Goal: Contribute content

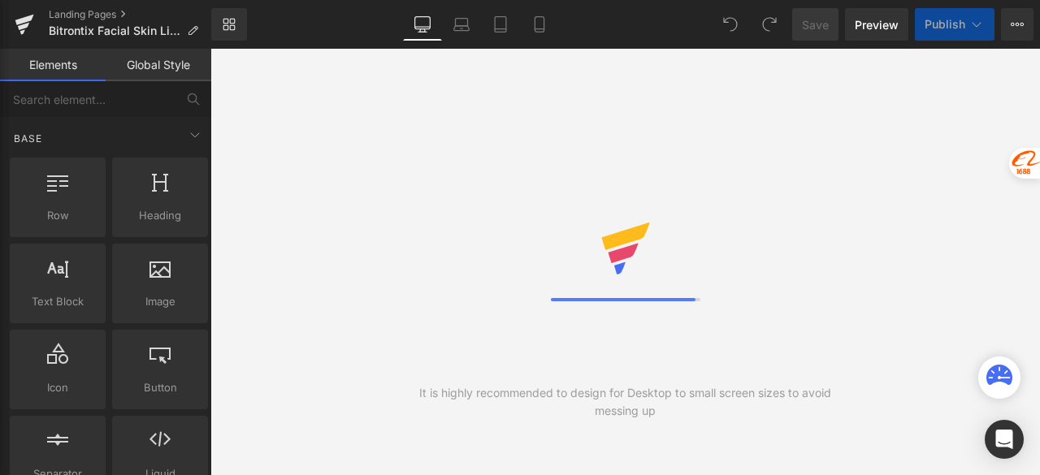
click at [543, 29] on icon at bounding box center [539, 29] width 9 height 0
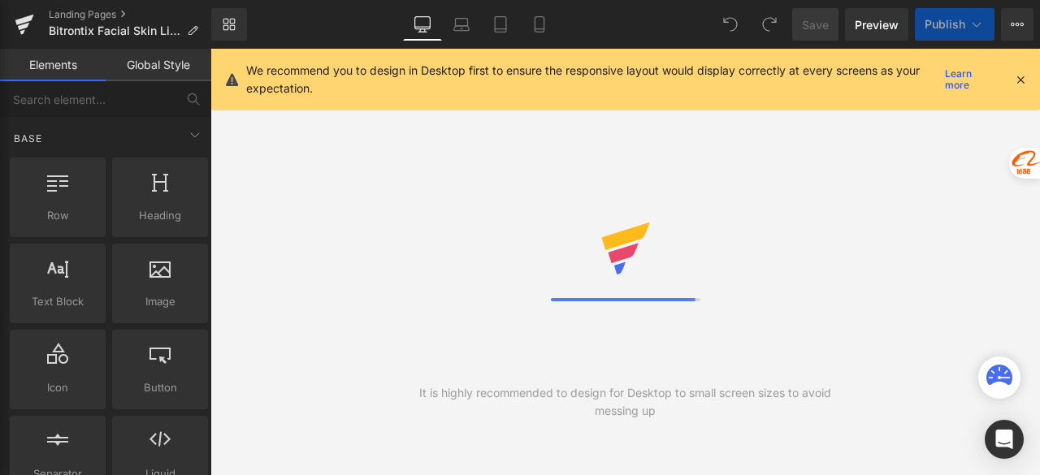
click at [543, 29] on icon at bounding box center [539, 29] width 9 height 0
click at [1021, 78] on icon at bounding box center [1020, 79] width 15 height 15
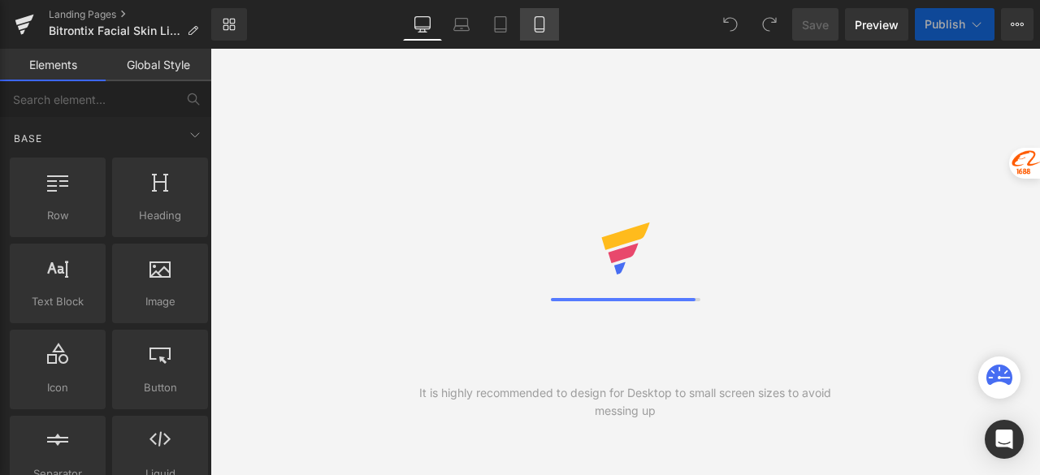
click at [537, 32] on icon at bounding box center [539, 24] width 9 height 15
click at [539, 24] on icon at bounding box center [539, 24] width 16 height 16
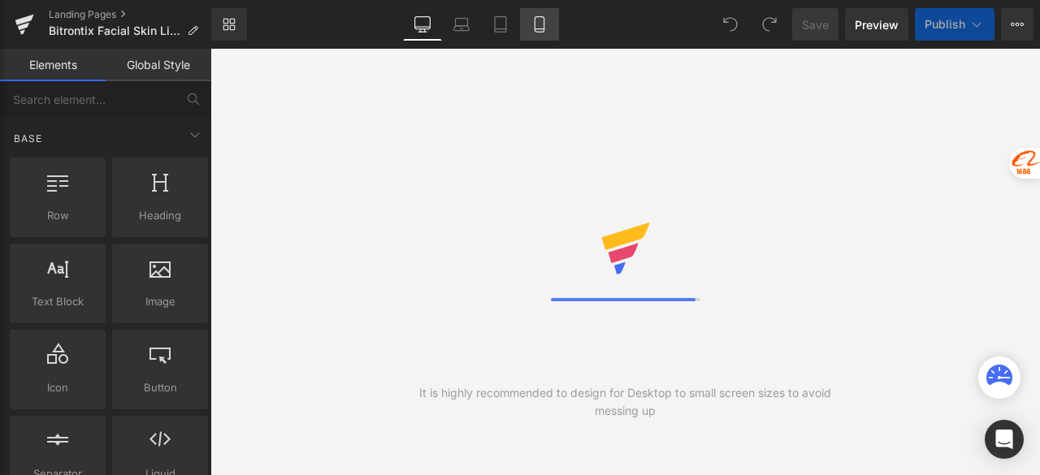
click at [539, 24] on icon at bounding box center [539, 24] width 16 height 16
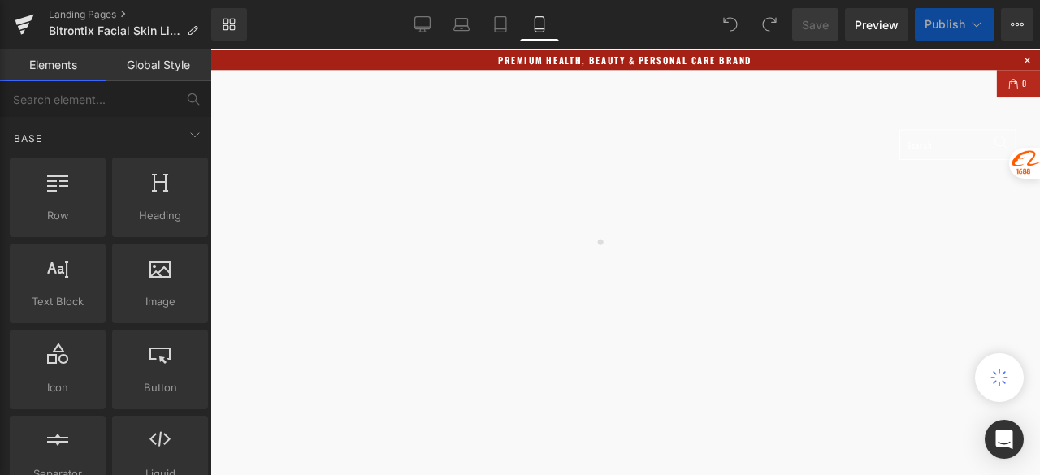
click at [539, 23] on icon at bounding box center [539, 24] width 16 height 16
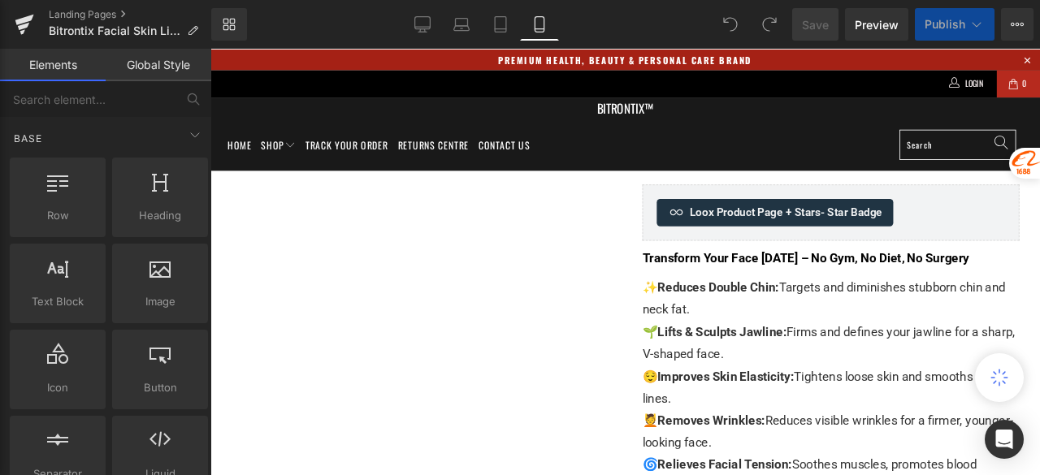
click at [539, 23] on icon at bounding box center [539, 24] width 16 height 16
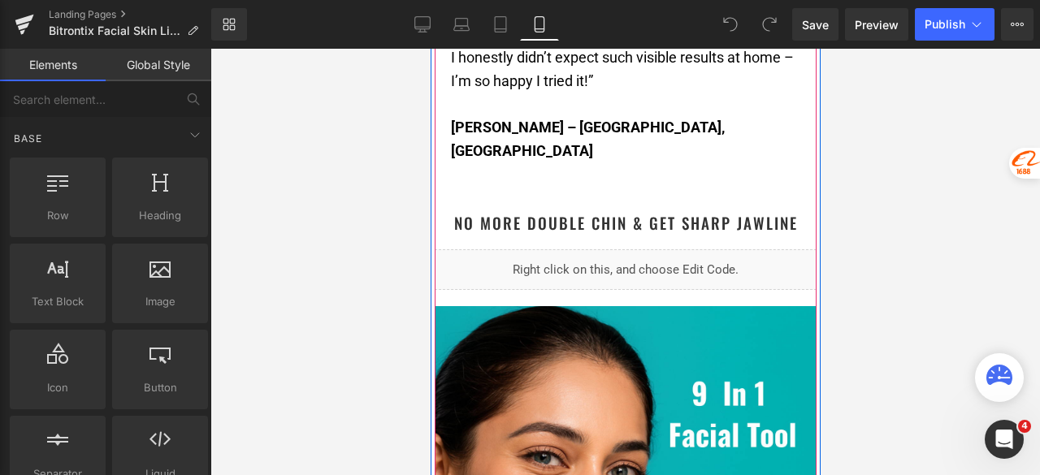
scroll to position [3006, 0]
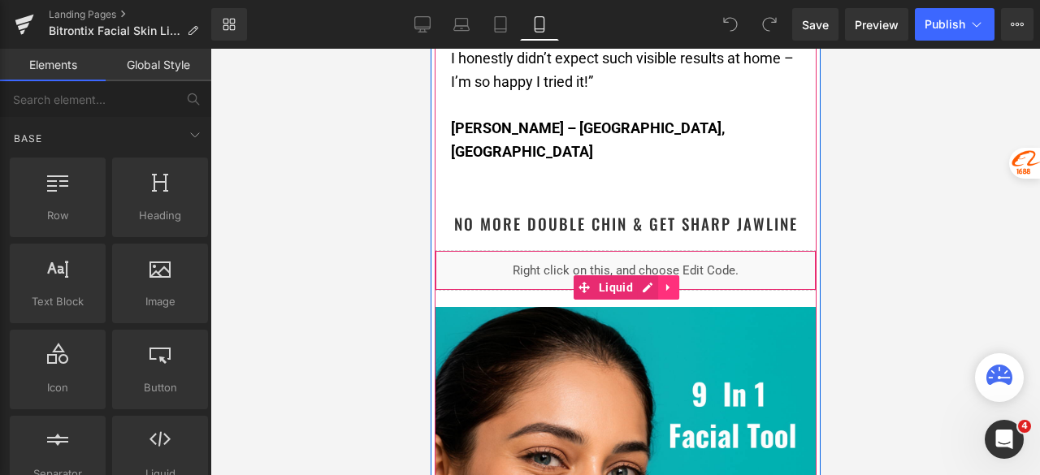
click at [662, 283] on icon at bounding box center [667, 288] width 11 height 12
drag, startPoint x: 1343, startPoint y: 272, endPoint x: 652, endPoint y: 280, distance: 691.5
click at [652, 282] on icon at bounding box center [657, 287] width 11 height 11
click at [913, 223] on div at bounding box center [625, 262] width 830 height 427
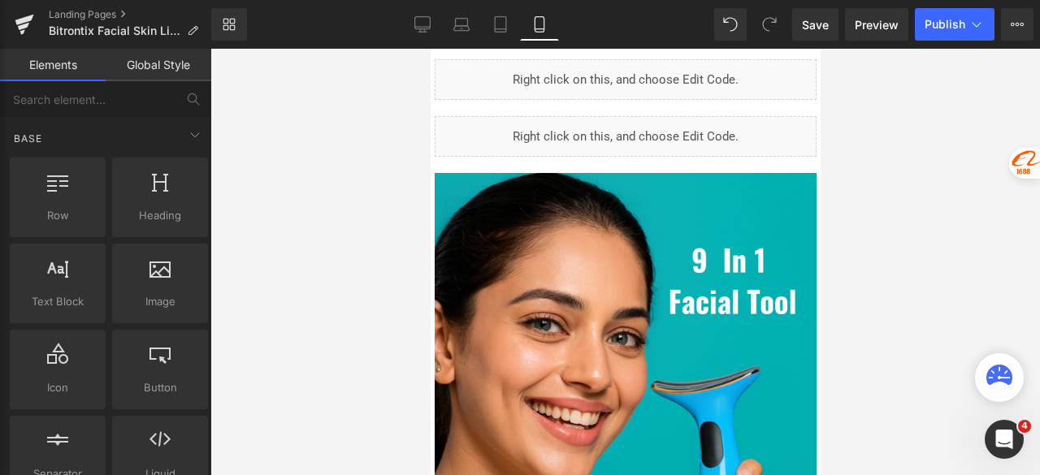
scroll to position [3116, 0]
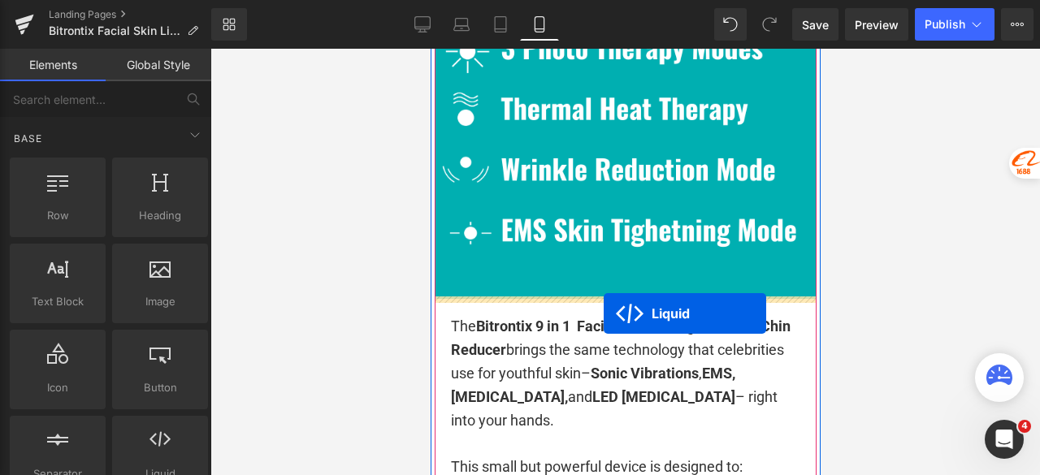
drag, startPoint x: 594, startPoint y: 231, endPoint x: 603, endPoint y: 314, distance: 83.4
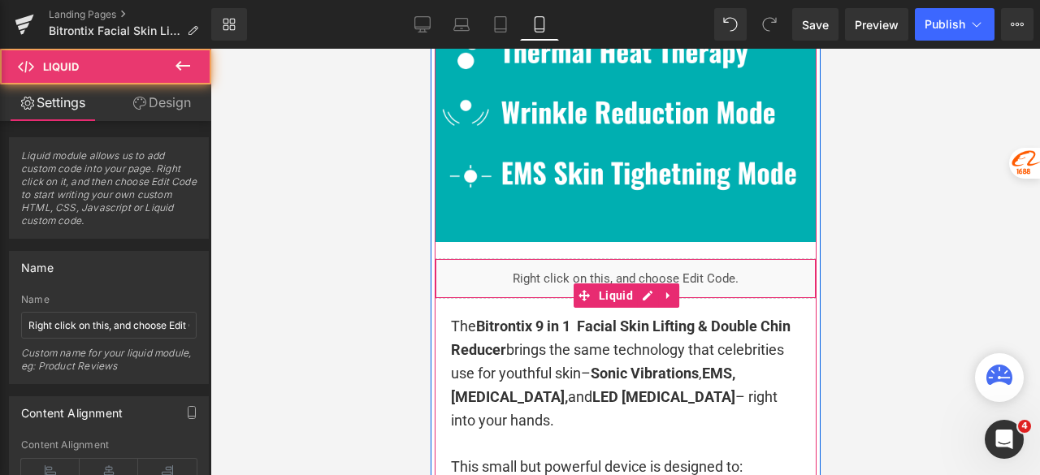
scroll to position [3986, 0]
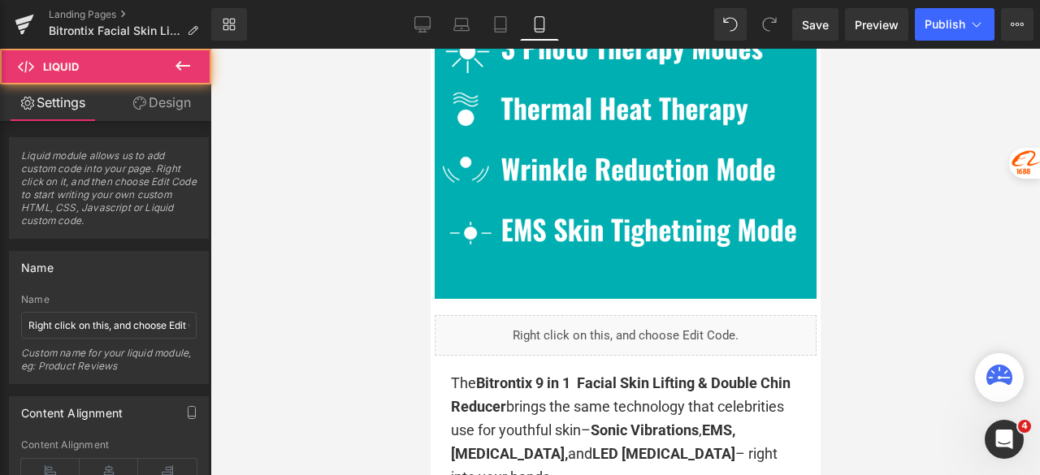
click at [662, 331] on div "Liquid" at bounding box center [625, 335] width 382 height 41
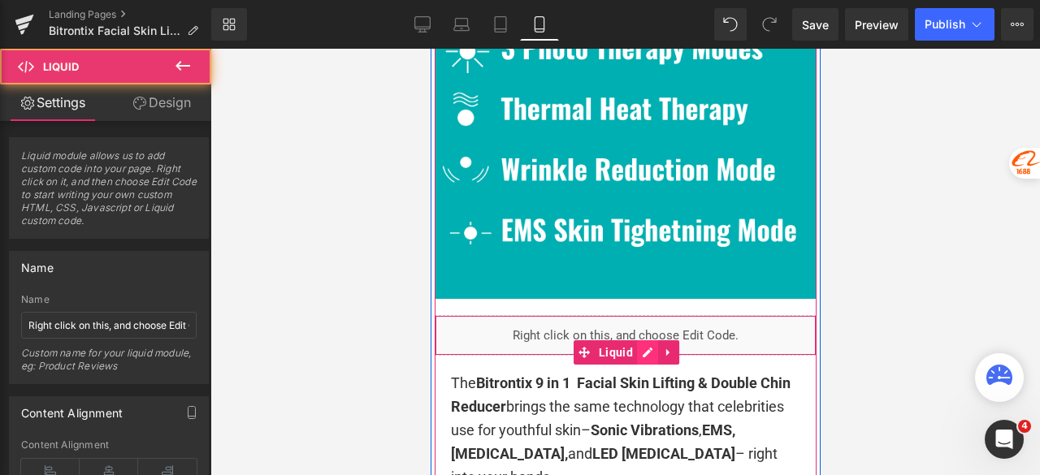
click at [647, 340] on div "Liquid" at bounding box center [625, 335] width 382 height 41
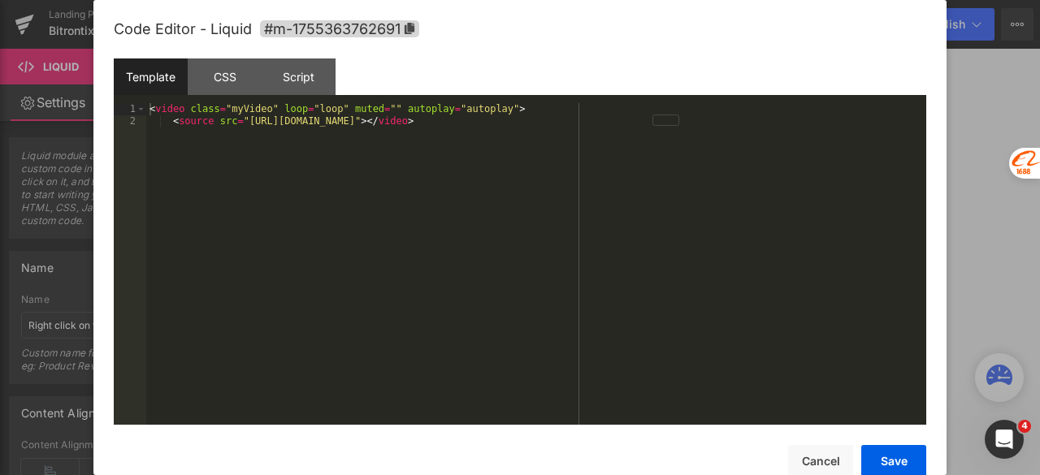
click at [540, 134] on div "< video class = "myVideo" loop = "loop" muted = "" autoplay = "autoplay" > < so…" at bounding box center [536, 275] width 780 height 345
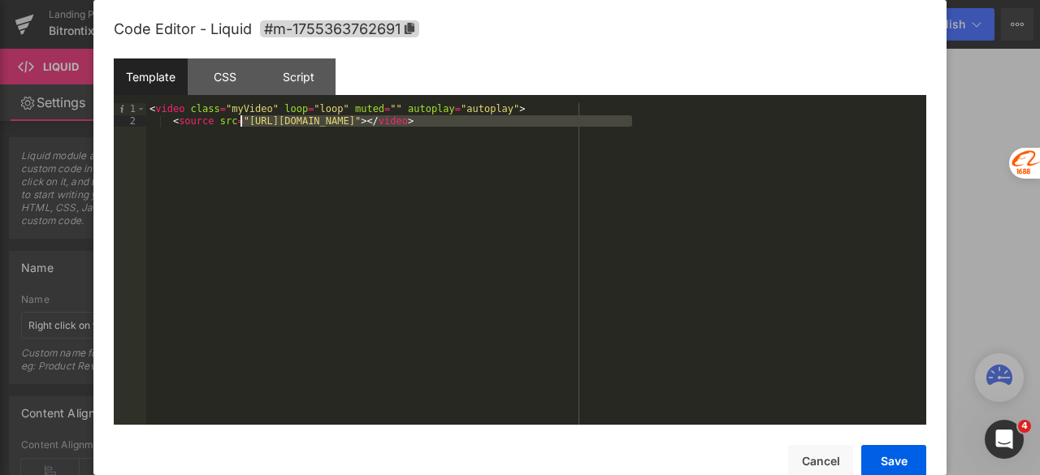
drag, startPoint x: 634, startPoint y: 125, endPoint x: 242, endPoint y: 119, distance: 391.7
click at [242, 119] on div "< video class = "myVideo" loop = "loop" muted = "" autoplay = "autoplay" > < so…" at bounding box center [536, 275] width 780 height 345
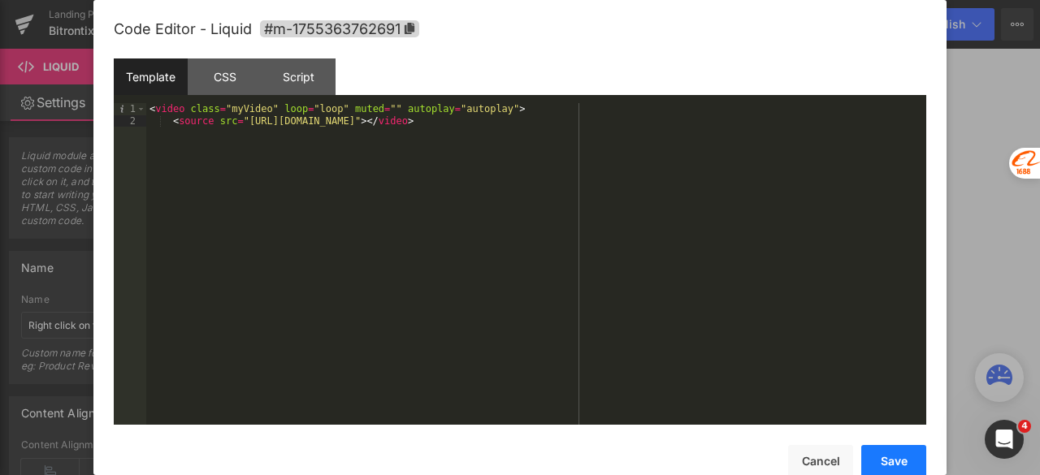
click at [876, 453] on button "Save" at bounding box center [893, 461] width 65 height 33
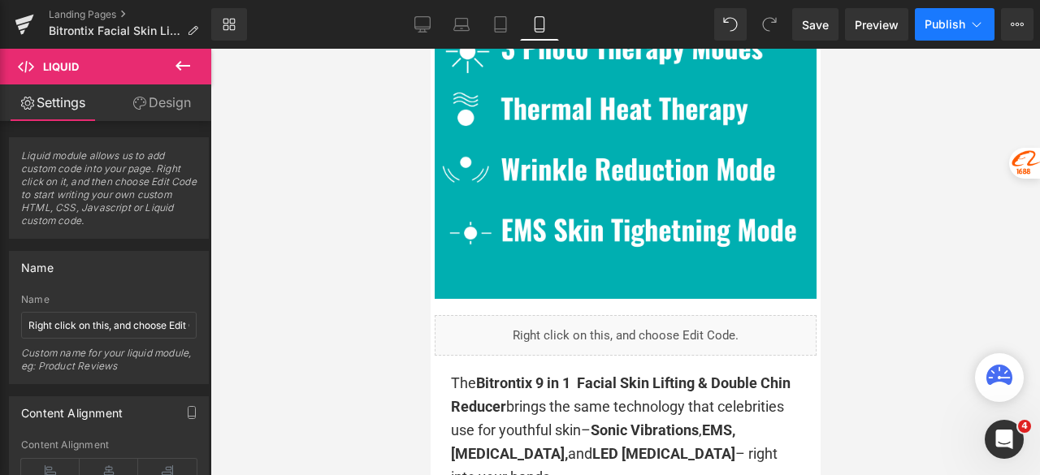
click at [936, 32] on button "Publish" at bounding box center [955, 24] width 80 height 33
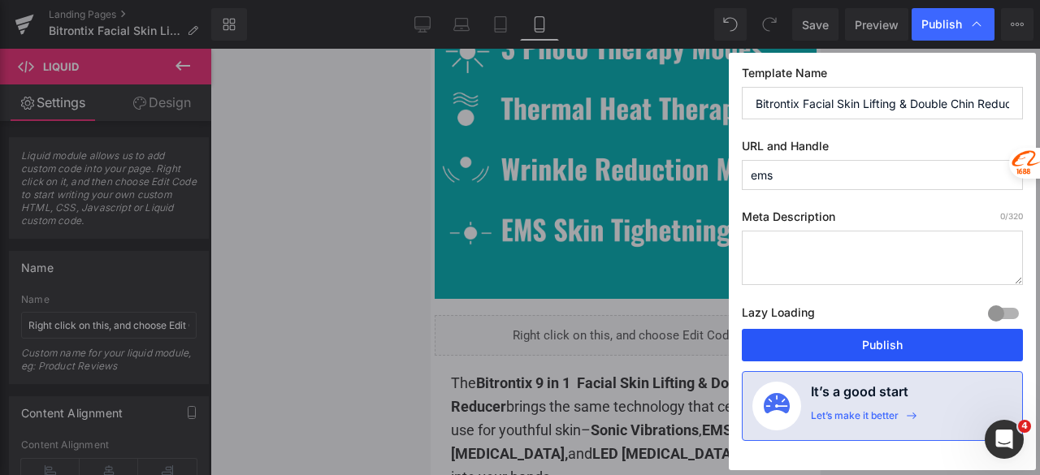
click at [850, 340] on button "Publish" at bounding box center [882, 345] width 281 height 33
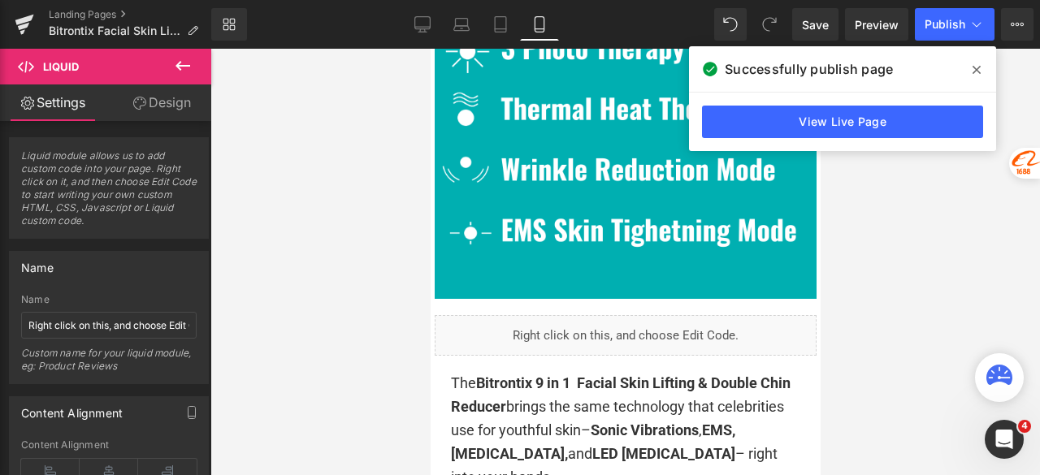
click at [975, 69] on icon at bounding box center [977, 70] width 8 height 8
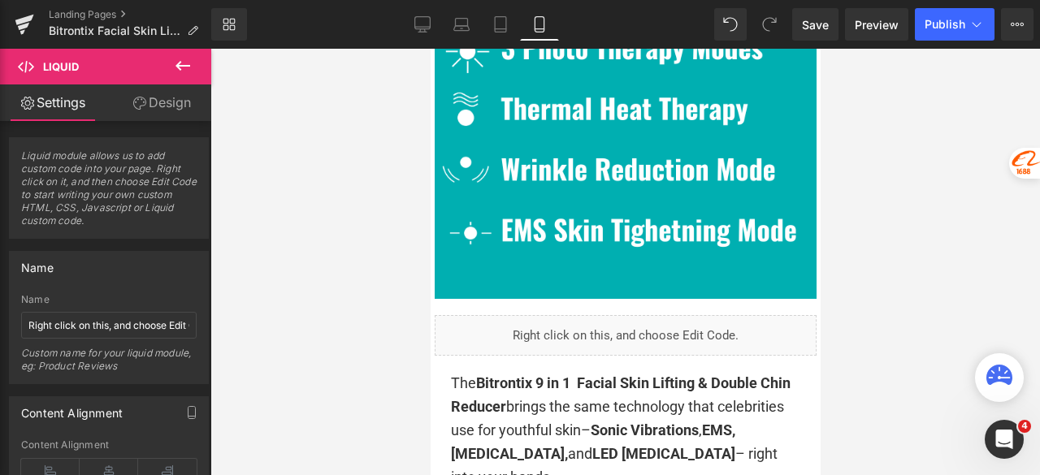
click at [975, 69] on div at bounding box center [625, 262] width 830 height 427
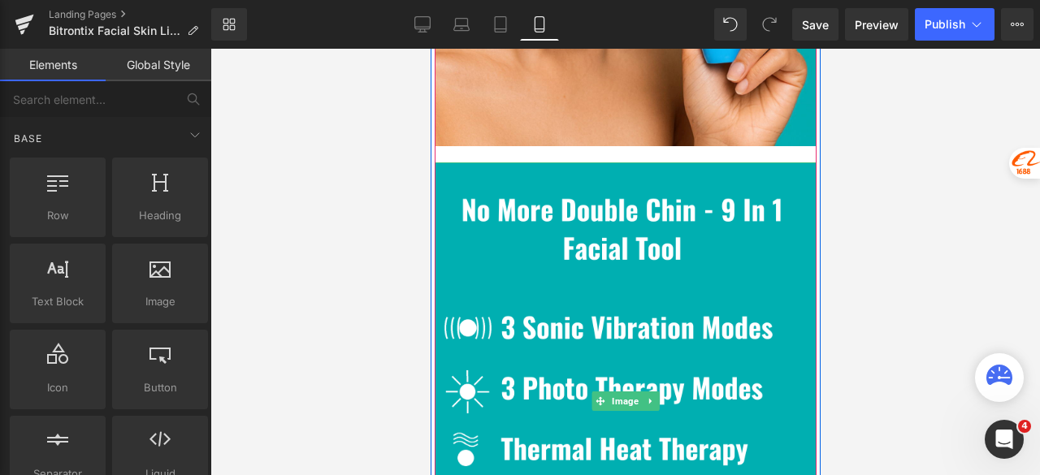
scroll to position [3579, 0]
